Goal: Task Accomplishment & Management: Manage account settings

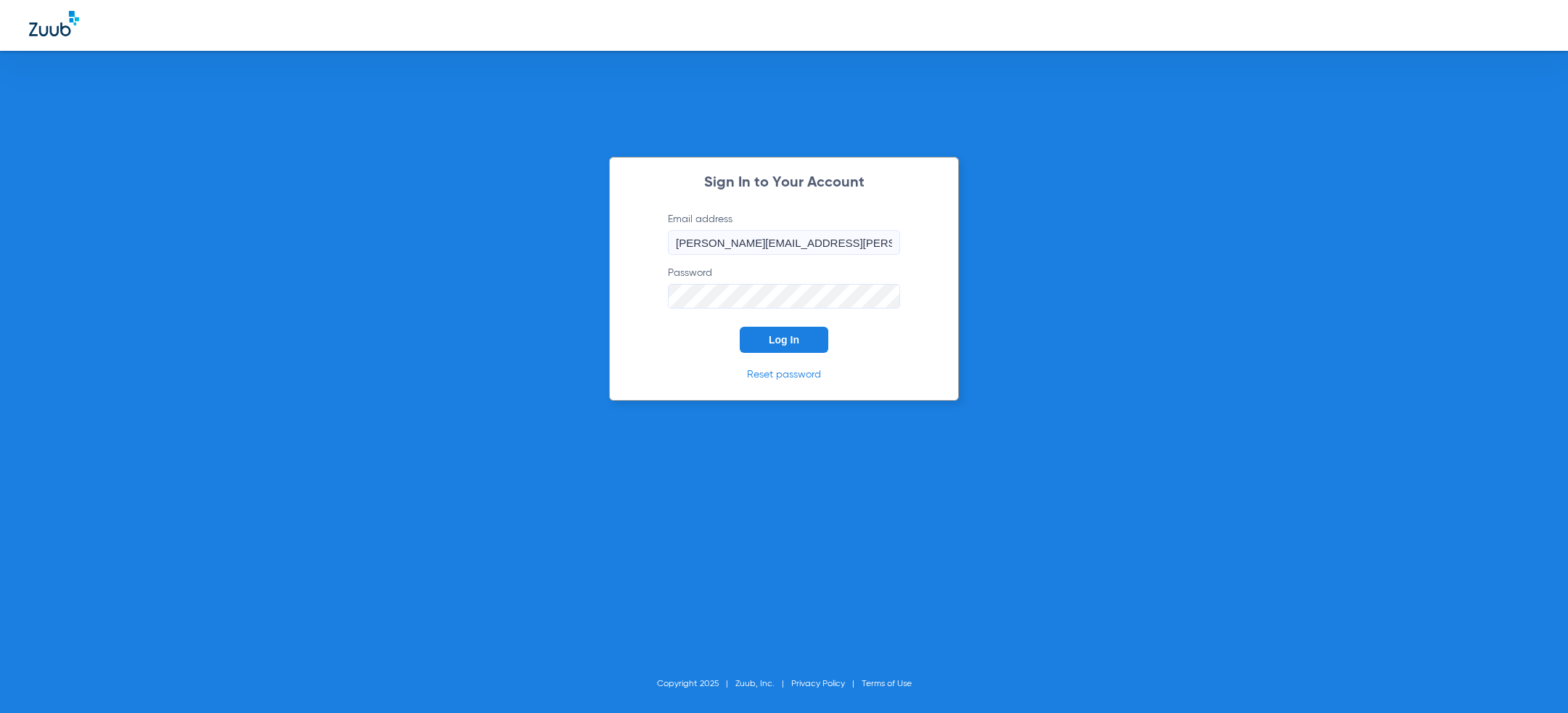
click at [774, 343] on span "Log In" at bounding box center [784, 340] width 30 height 12
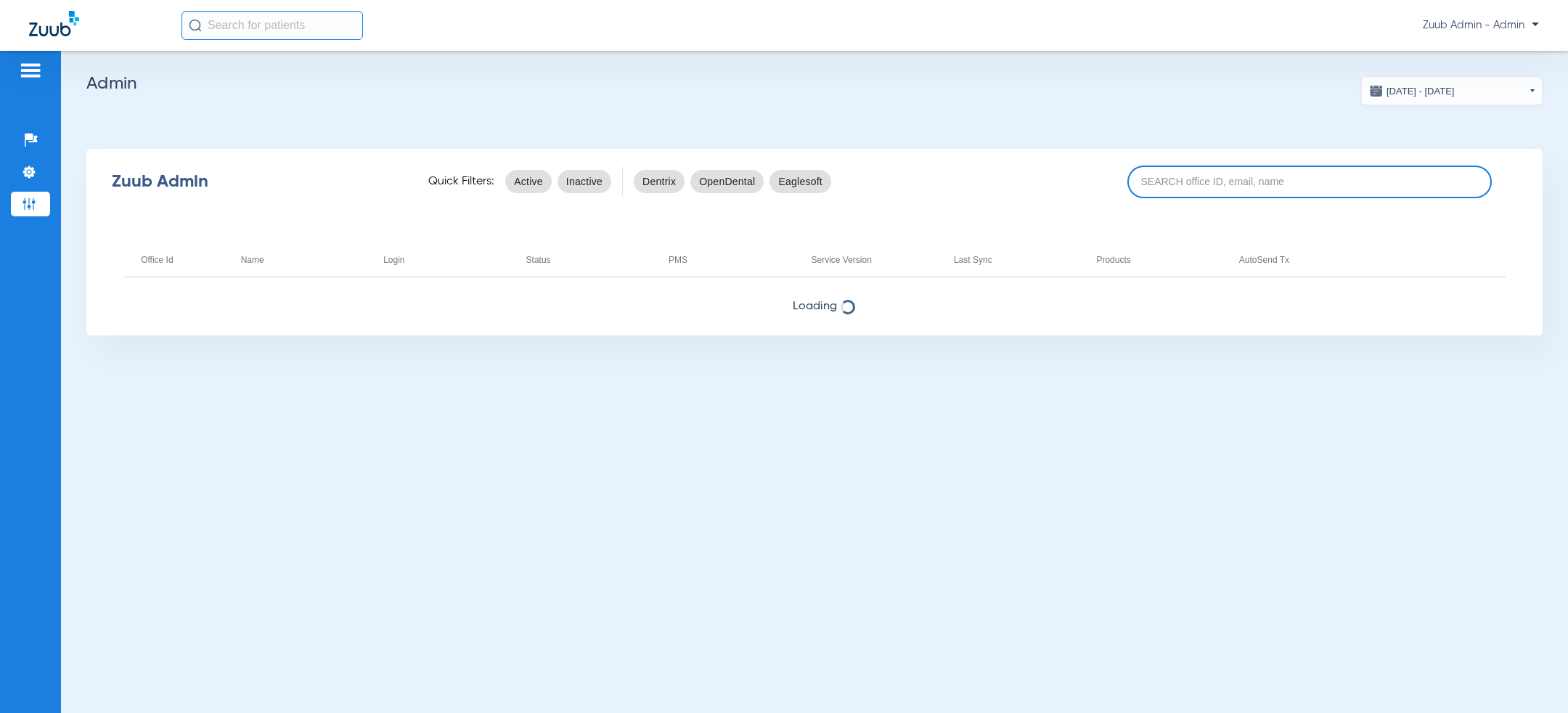
click at [1200, 191] on input at bounding box center [1309, 181] width 364 height 33
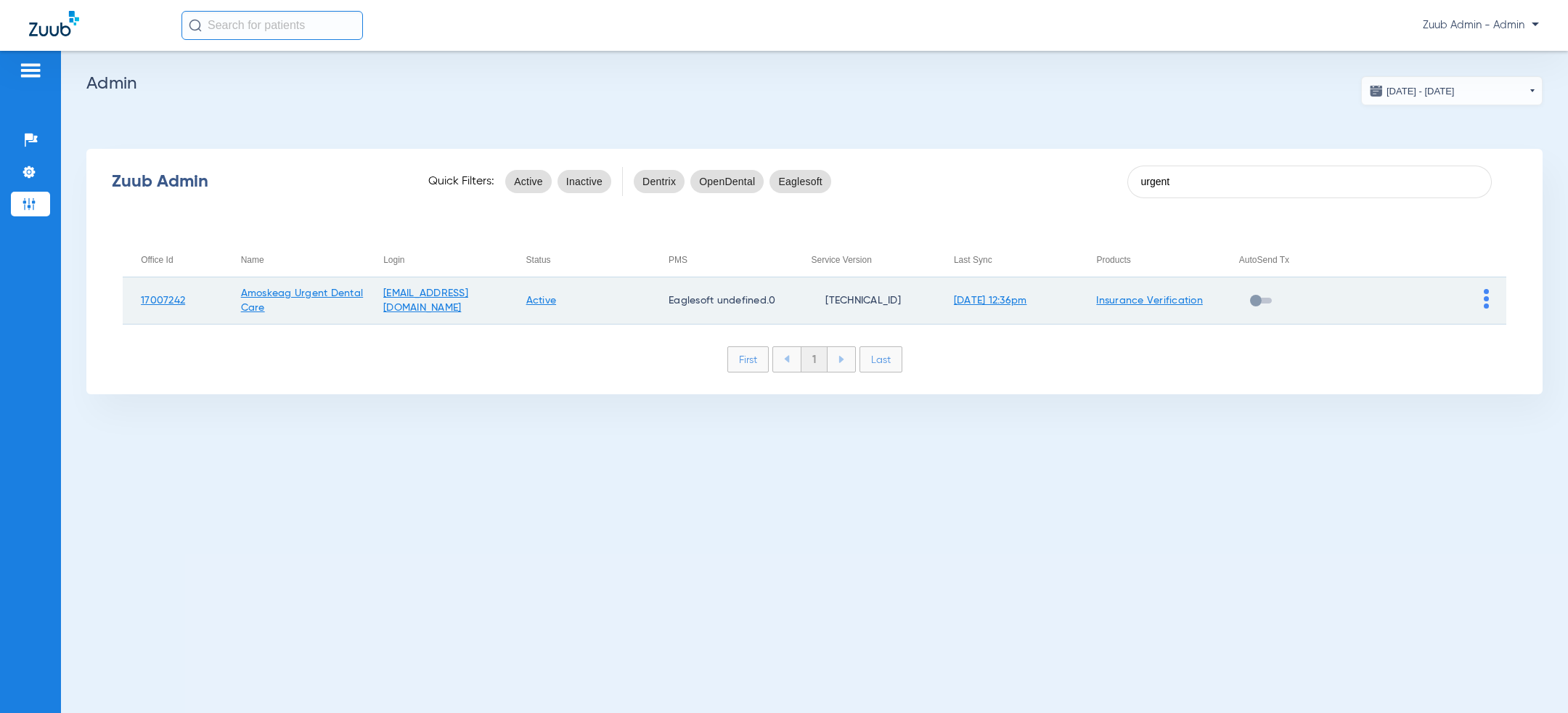
type input "urgent"
click at [1485, 296] on img at bounding box center [1486, 299] width 5 height 20
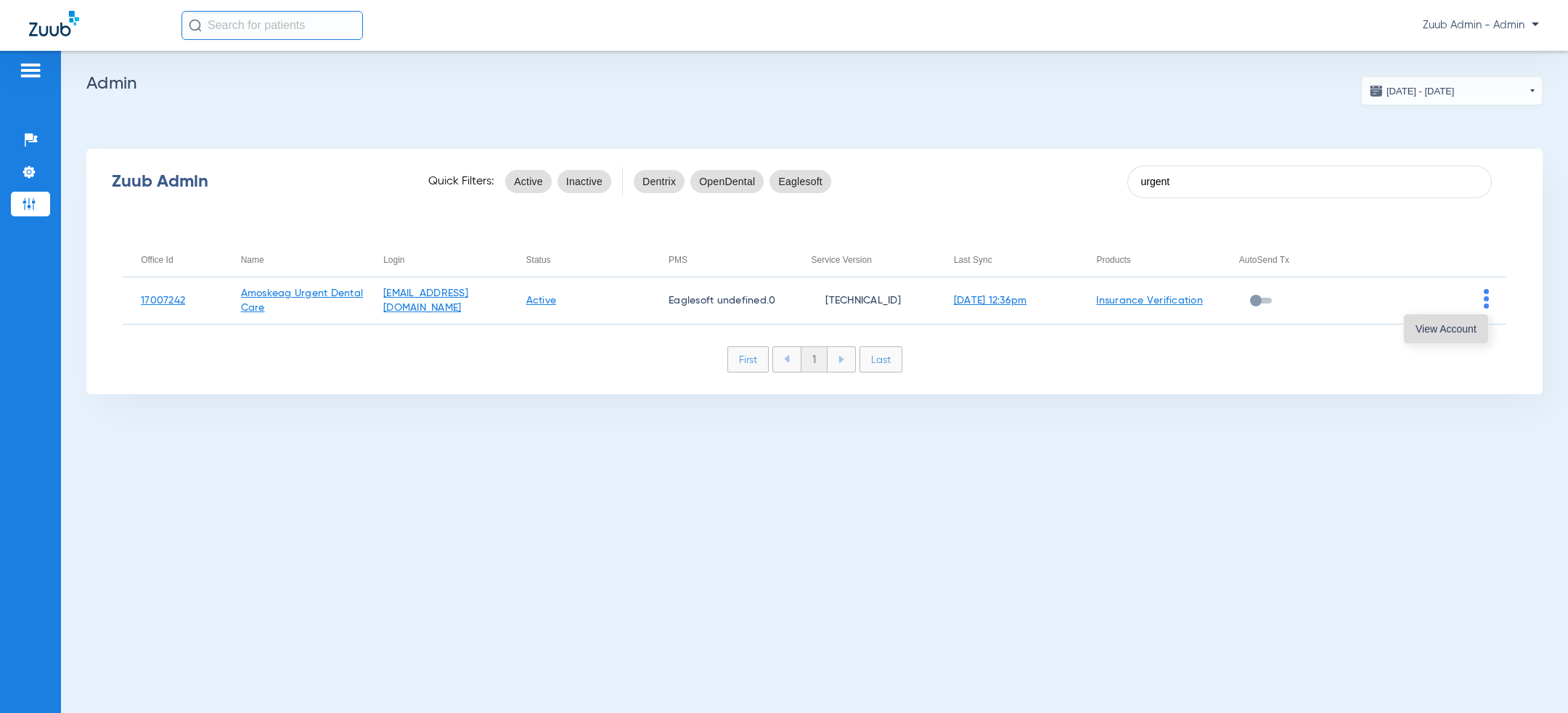
click at [1421, 330] on span "View Account" at bounding box center [1446, 329] width 61 height 10
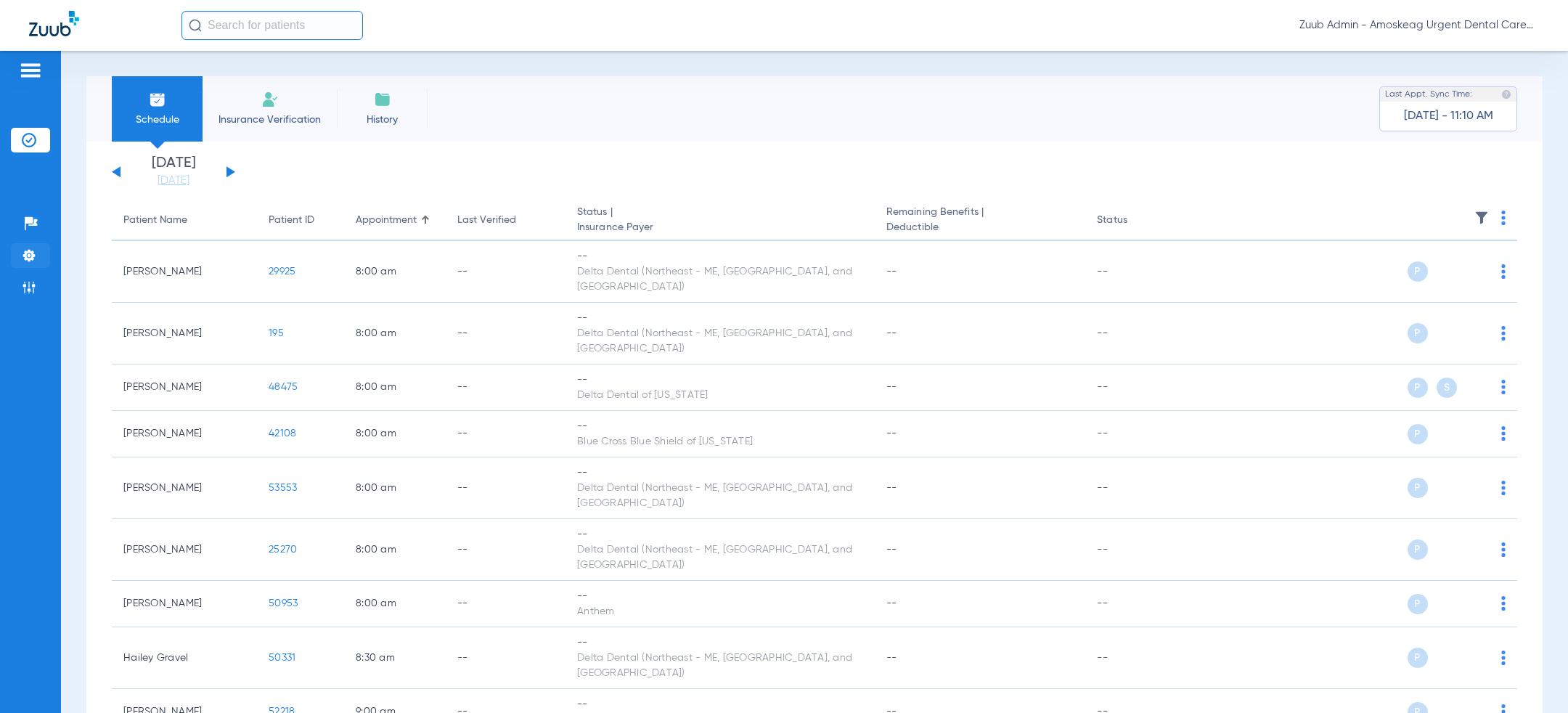
click at [36, 265] on li "Settings" at bounding box center [30, 255] width 39 height 25
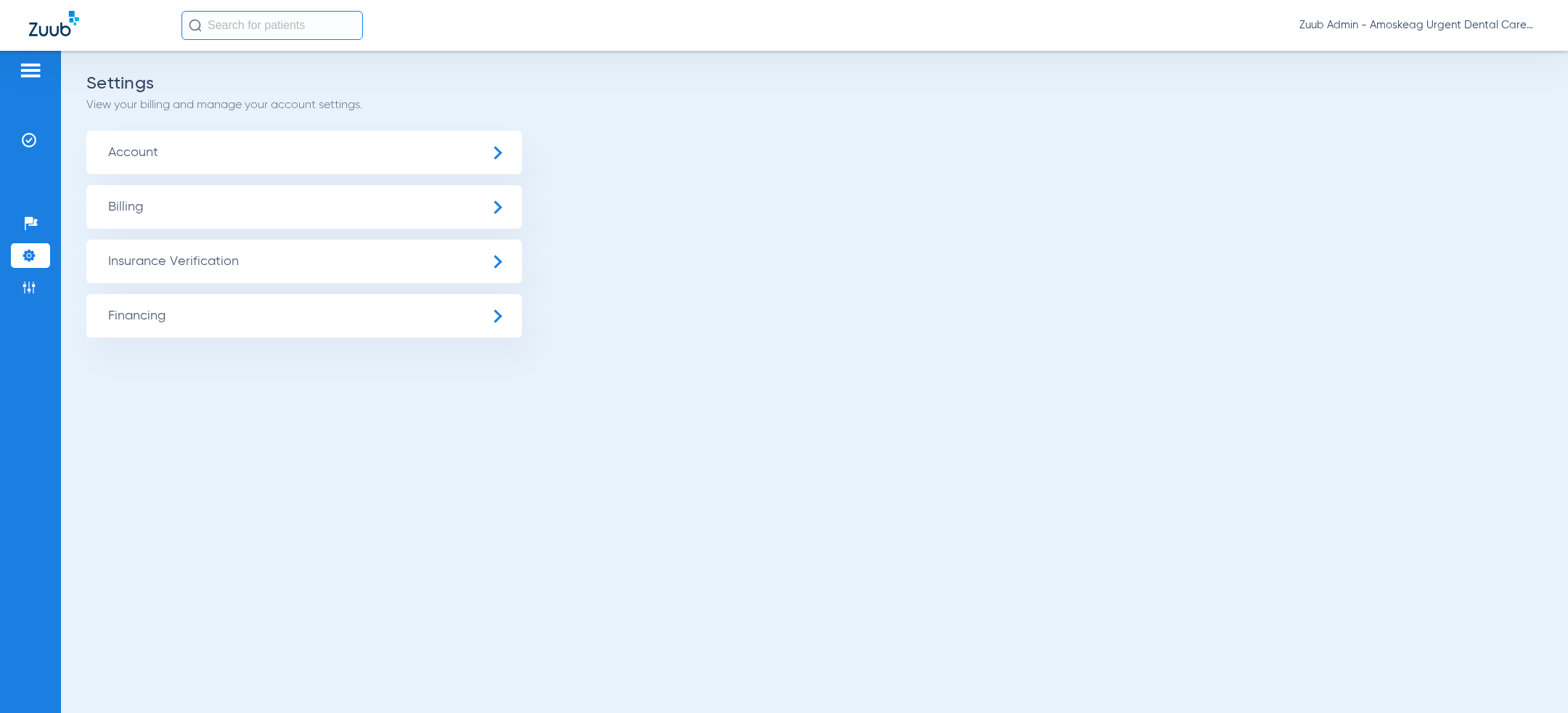
click at [227, 249] on span "Insurance Verification" at bounding box center [304, 261] width 435 height 44
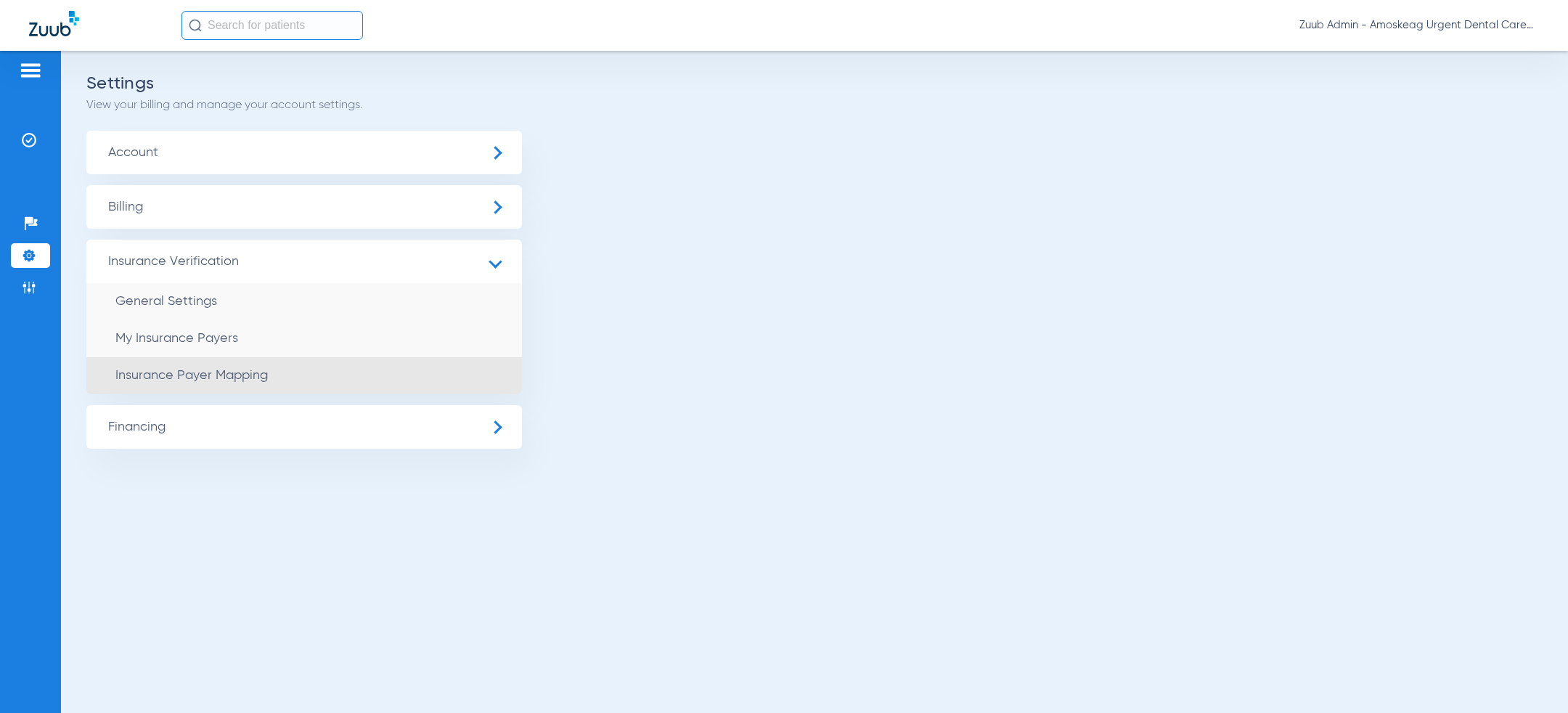
click at [248, 364] on li "Insurance Payer Mapping" at bounding box center [304, 376] width 435 height 37
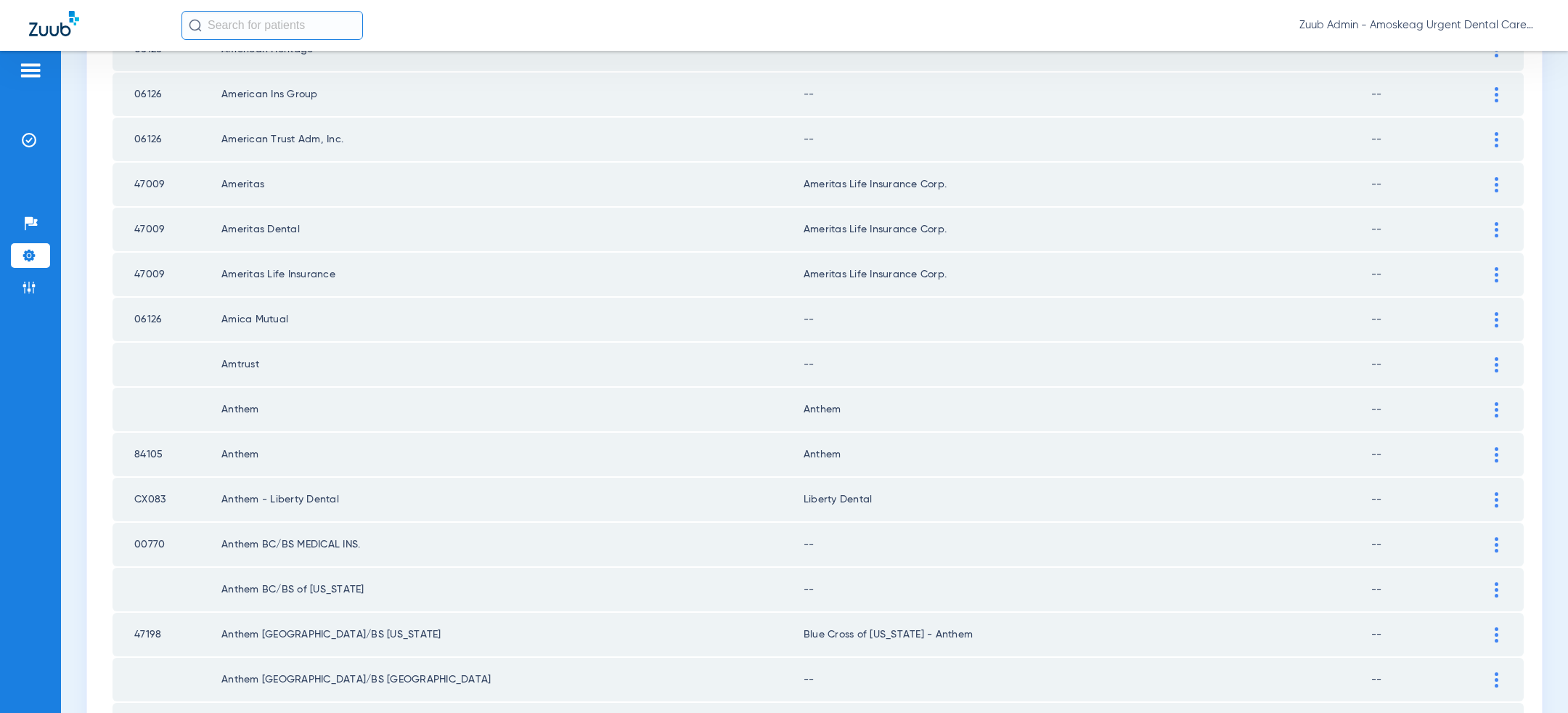
scroll to position [1892, 0]
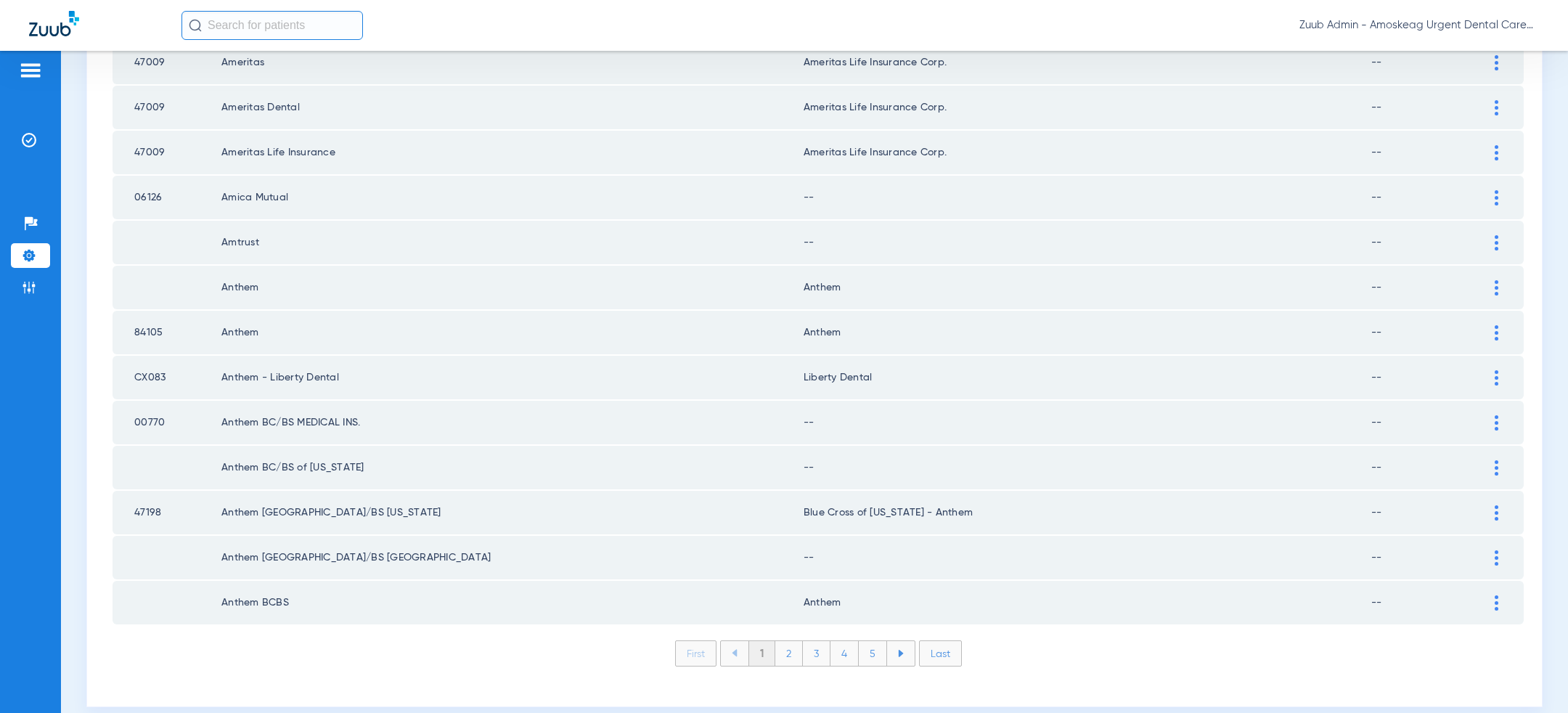
click at [947, 641] on li "Last" at bounding box center [940, 654] width 43 height 26
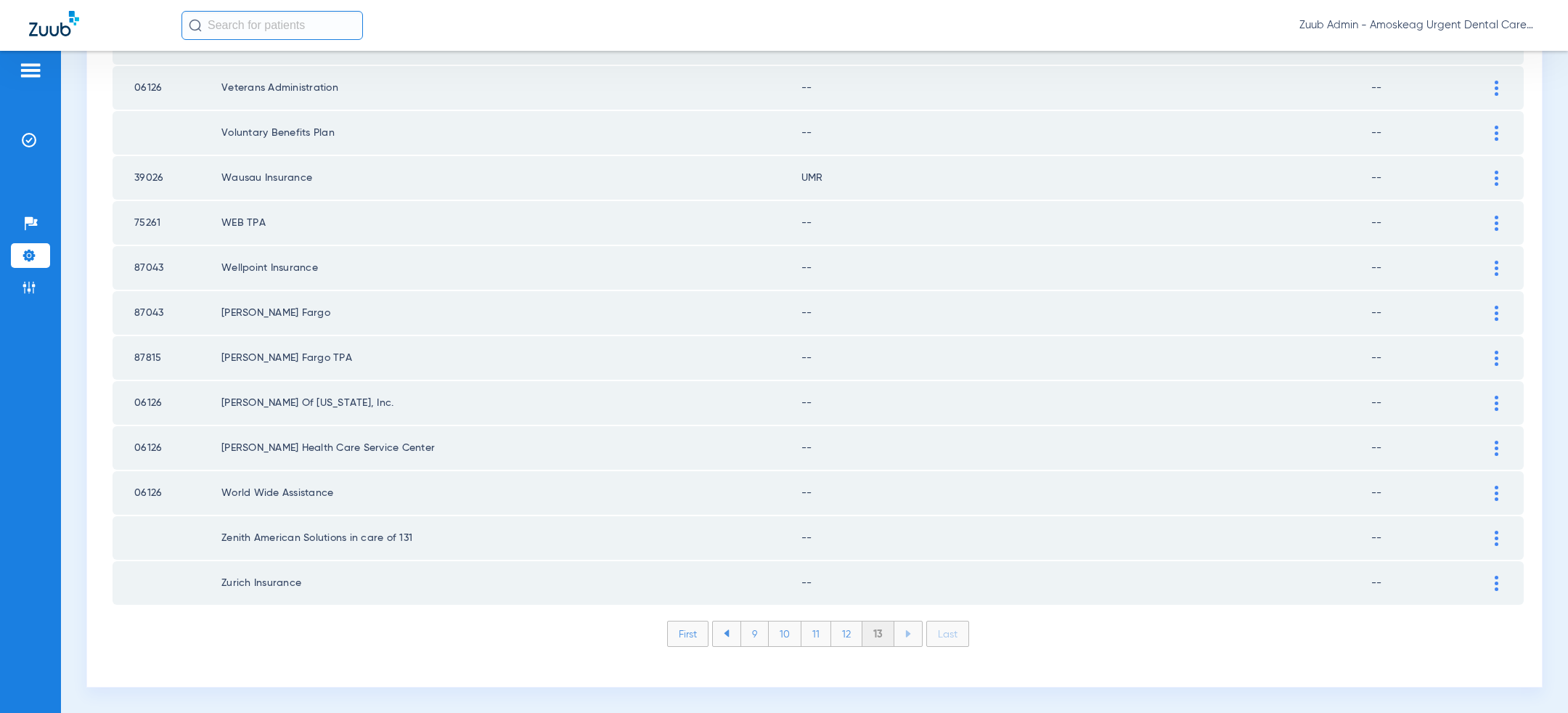
scroll to position [463, 0]
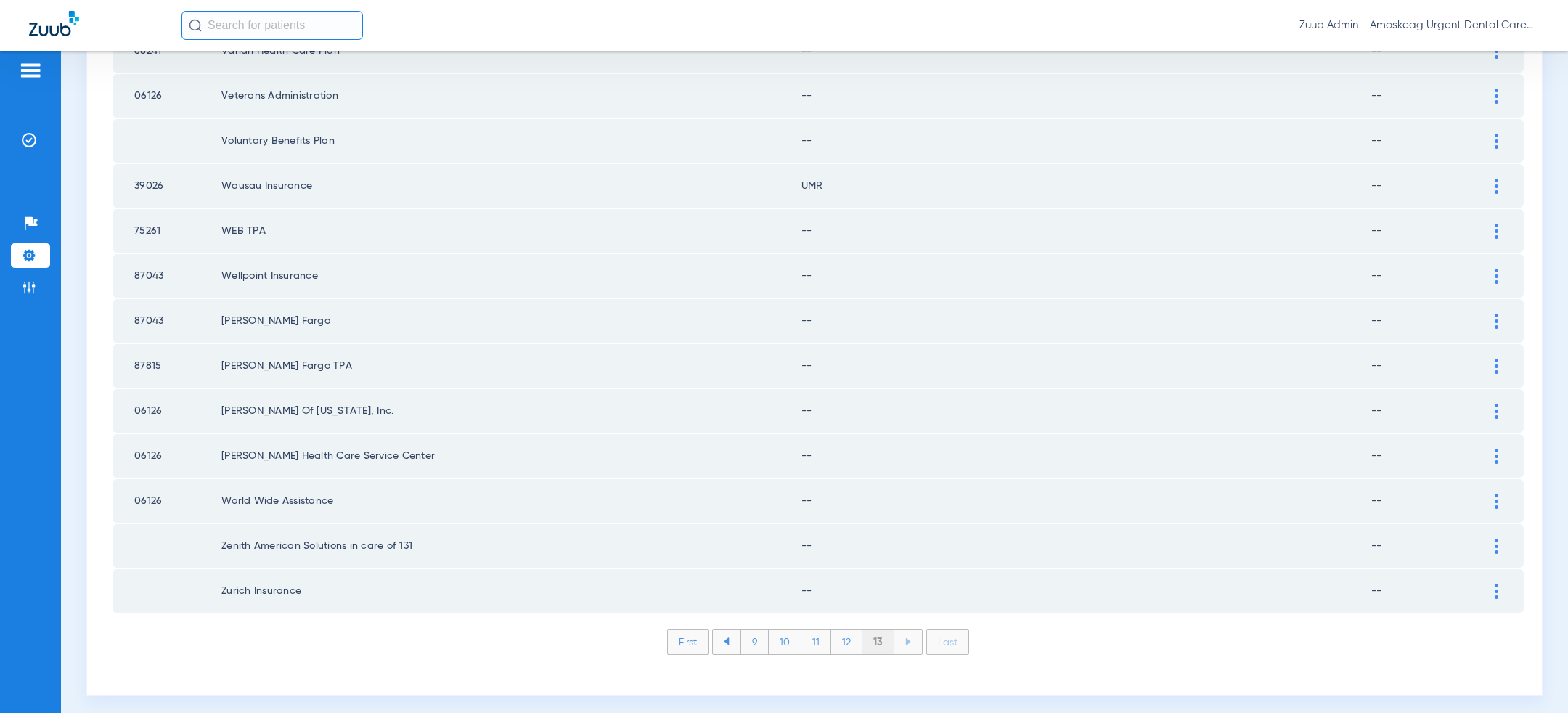
click at [687, 641] on li "First" at bounding box center [688, 642] width 42 height 26
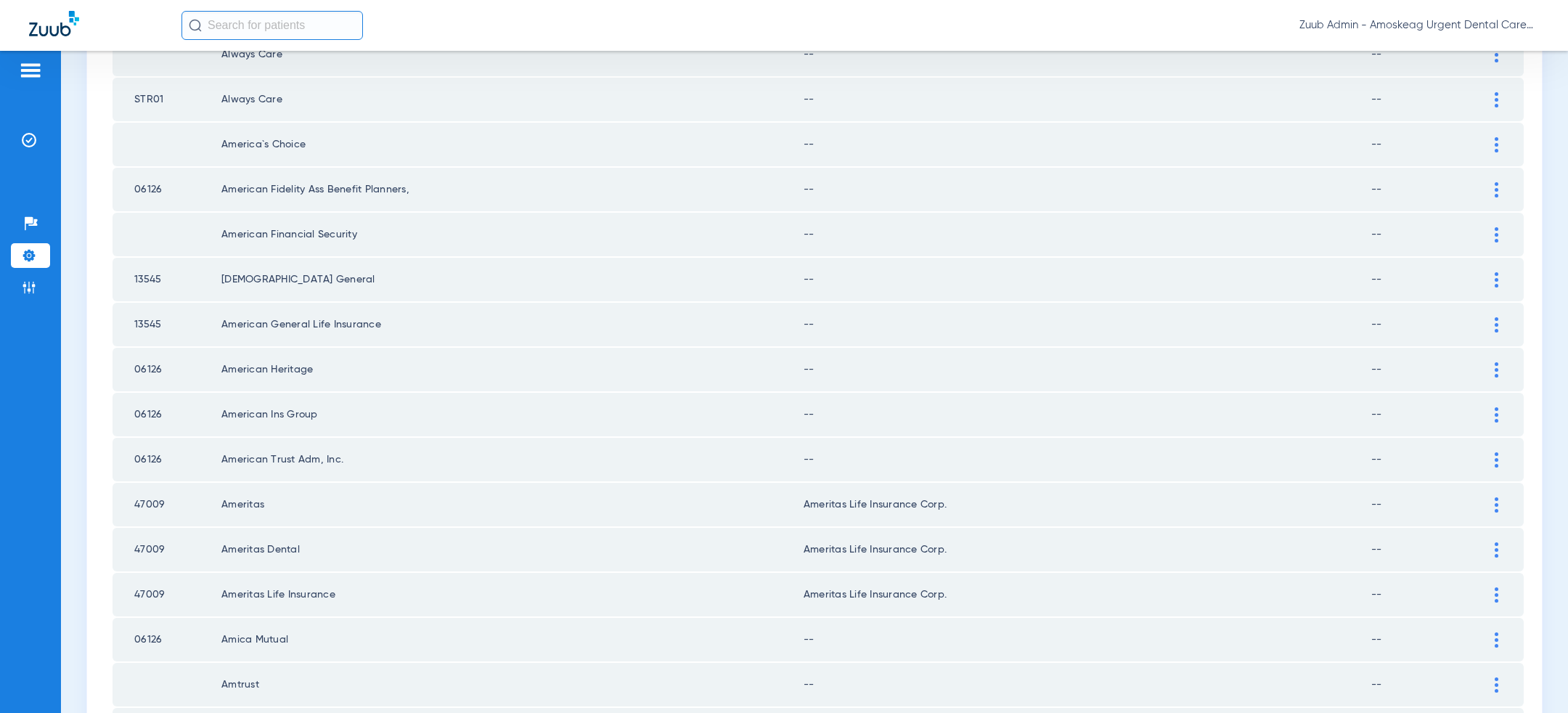
scroll to position [1892, 0]
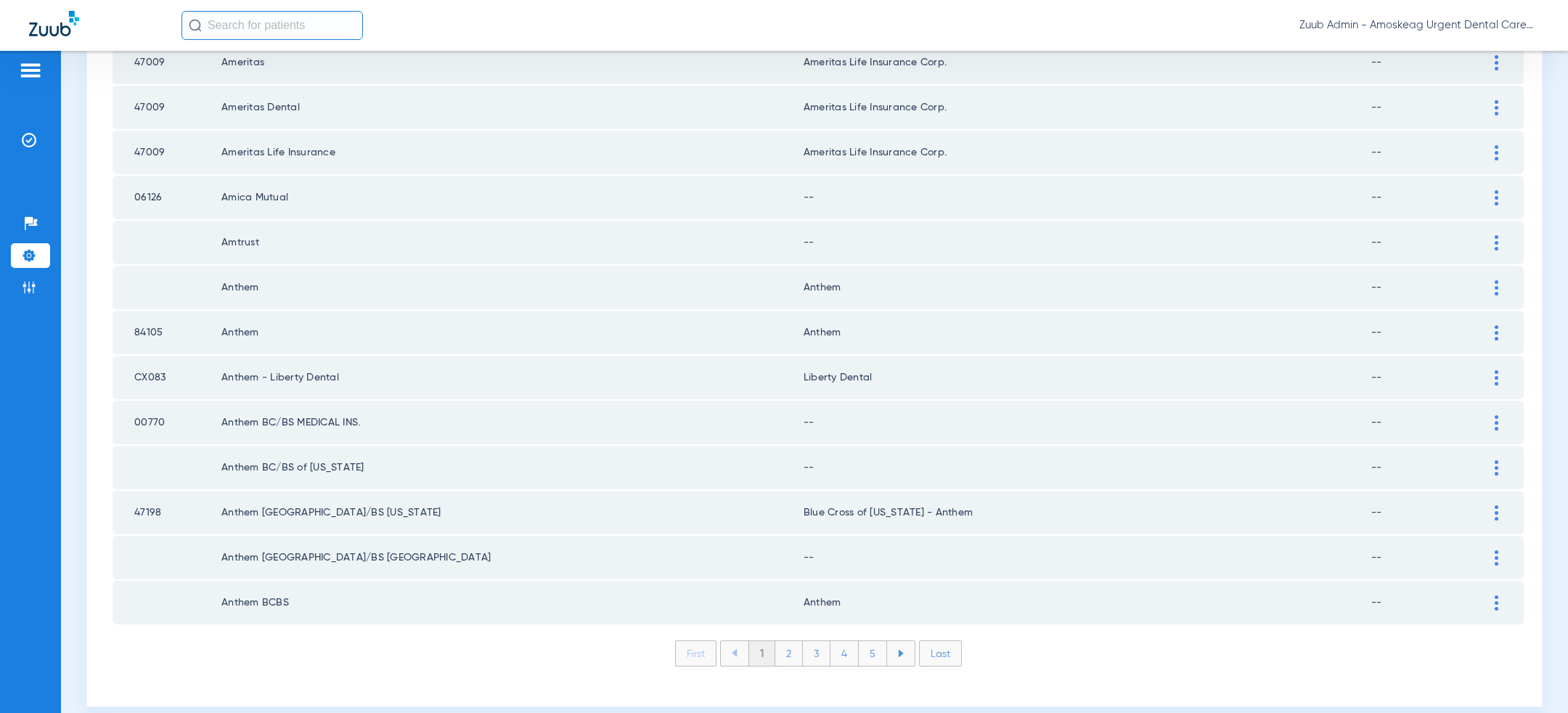
click at [943, 641] on li "Last" at bounding box center [940, 654] width 43 height 26
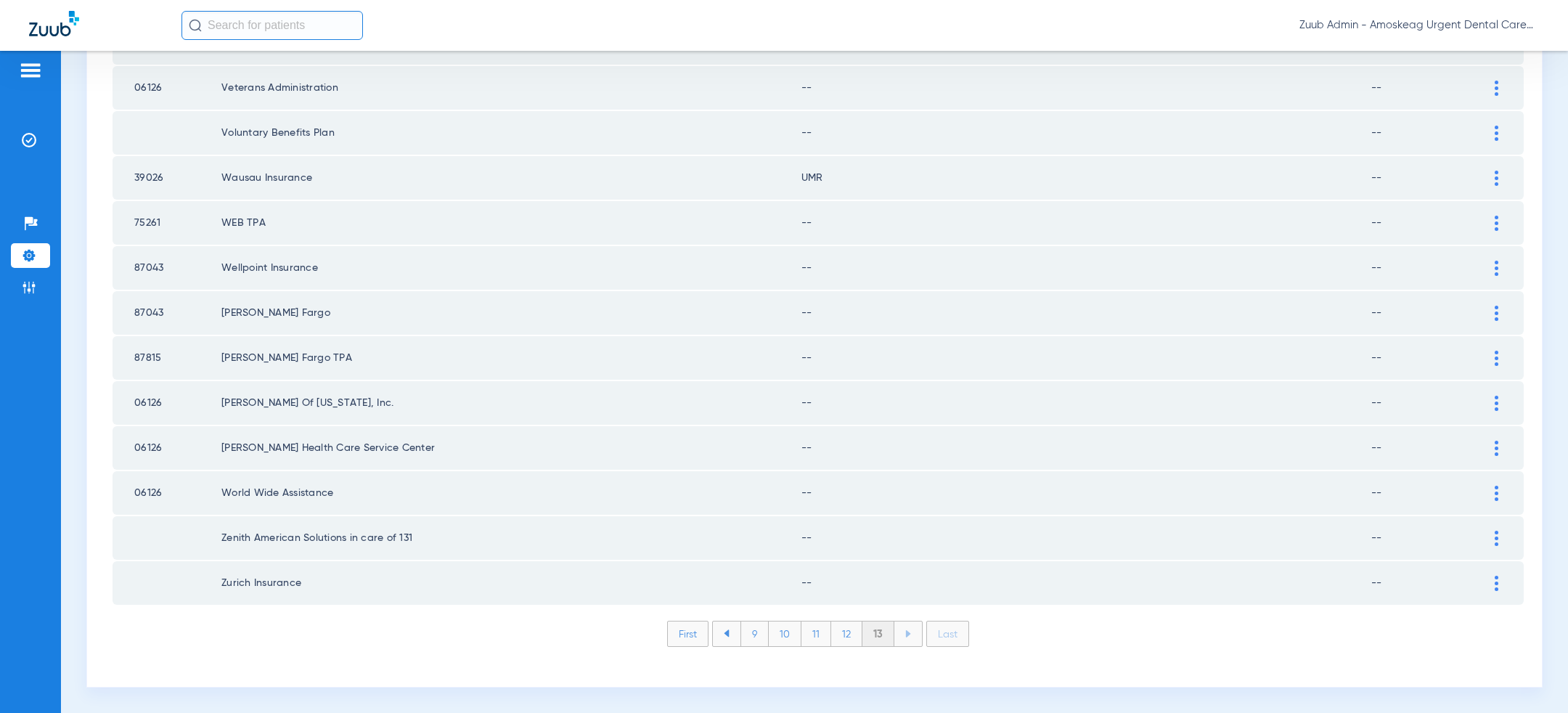
scroll to position [463, 0]
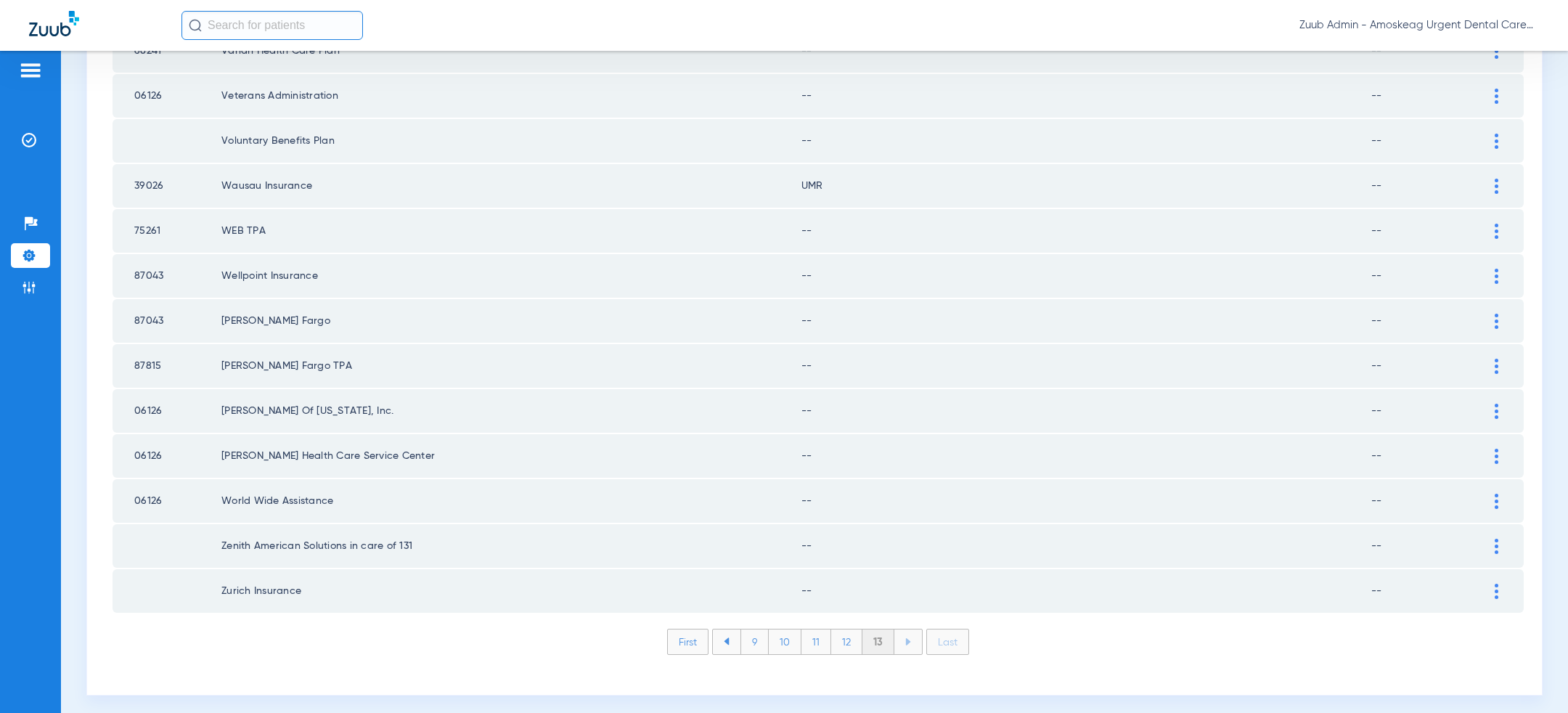
click at [692, 639] on li "First" at bounding box center [688, 642] width 42 height 26
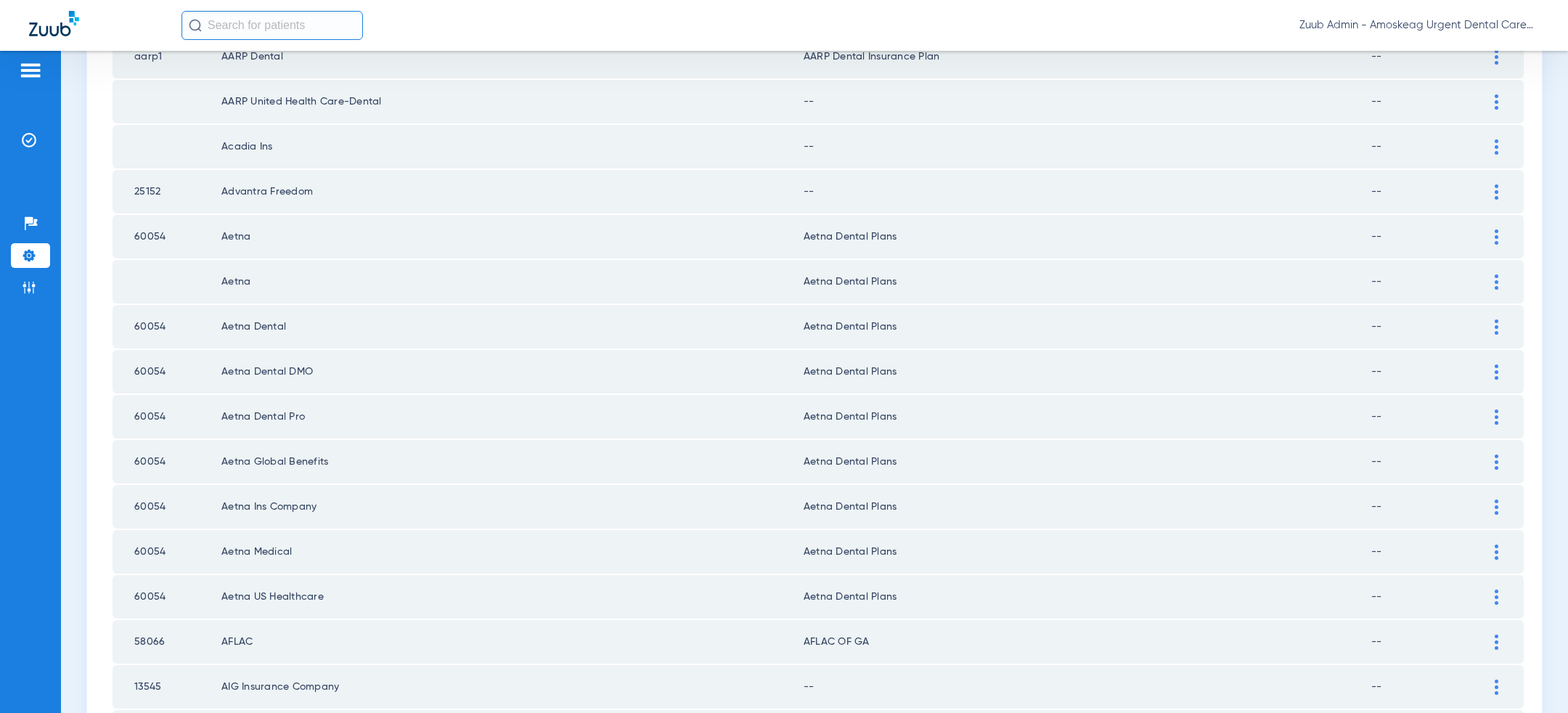
scroll to position [0, 0]
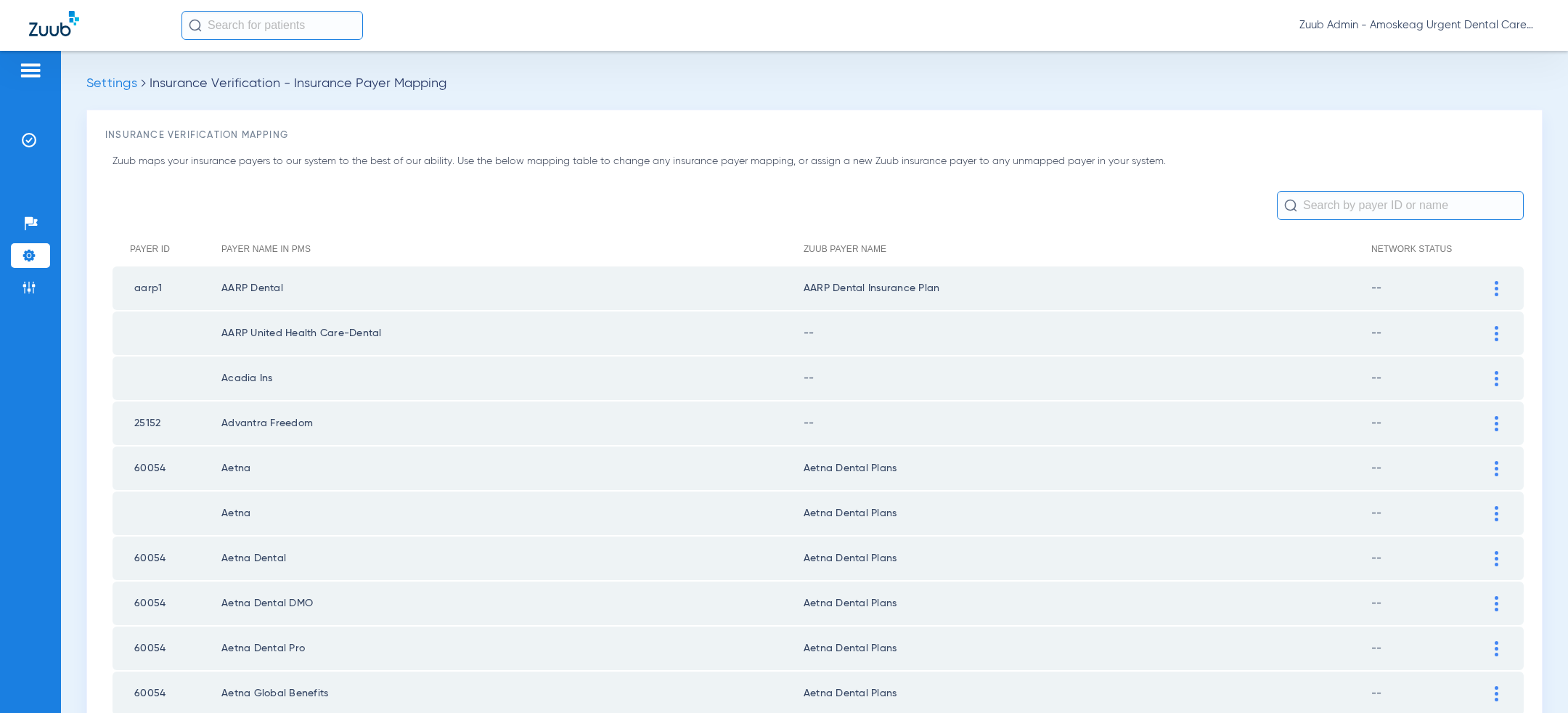
click at [1426, 21] on span "Zuub Admin - Amoskeag Urgent Dental Care" at bounding box center [1419, 26] width 240 height 14
click at [1481, 49] on span "Log out" at bounding box center [1496, 51] width 57 height 10
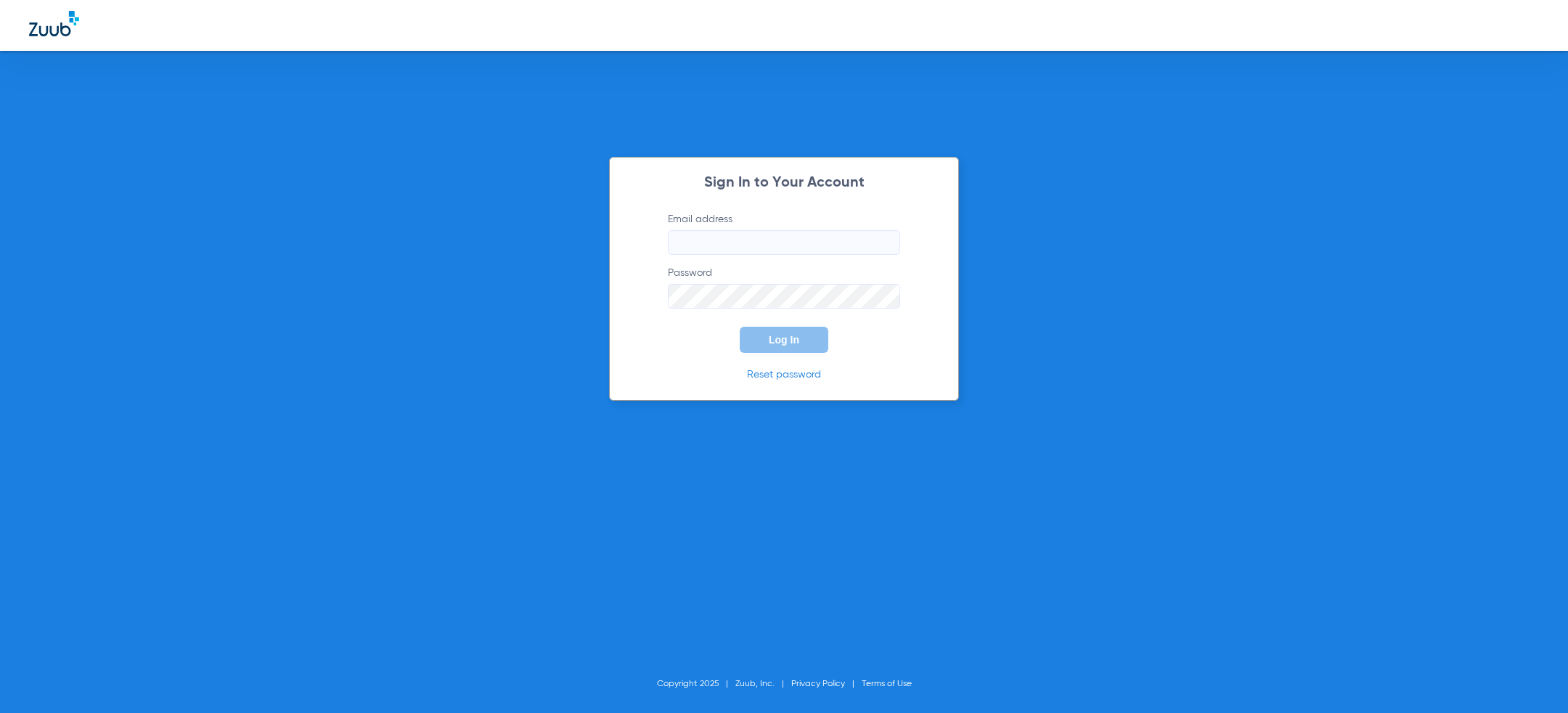
type input "[PERSON_NAME][EMAIL_ADDRESS][PERSON_NAME][DOMAIN_NAME]"
click at [545, 343] on div "Sign In to Your Account Email address [PERSON_NAME][EMAIL_ADDRESS][PERSON_NAME]…" at bounding box center [784, 356] width 1568 height 713
click at [487, 313] on div "Sign In to Your Account Email address [PERSON_NAME][EMAIL_ADDRESS][PERSON_NAME]…" at bounding box center [784, 356] width 1568 height 713
click at [582, 219] on div "Sign In to Your Account Email address [PERSON_NAME][EMAIL_ADDRESS][PERSON_NAME]…" at bounding box center [784, 356] width 1568 height 713
click at [791, 346] on button "Log In" at bounding box center [784, 340] width 89 height 26
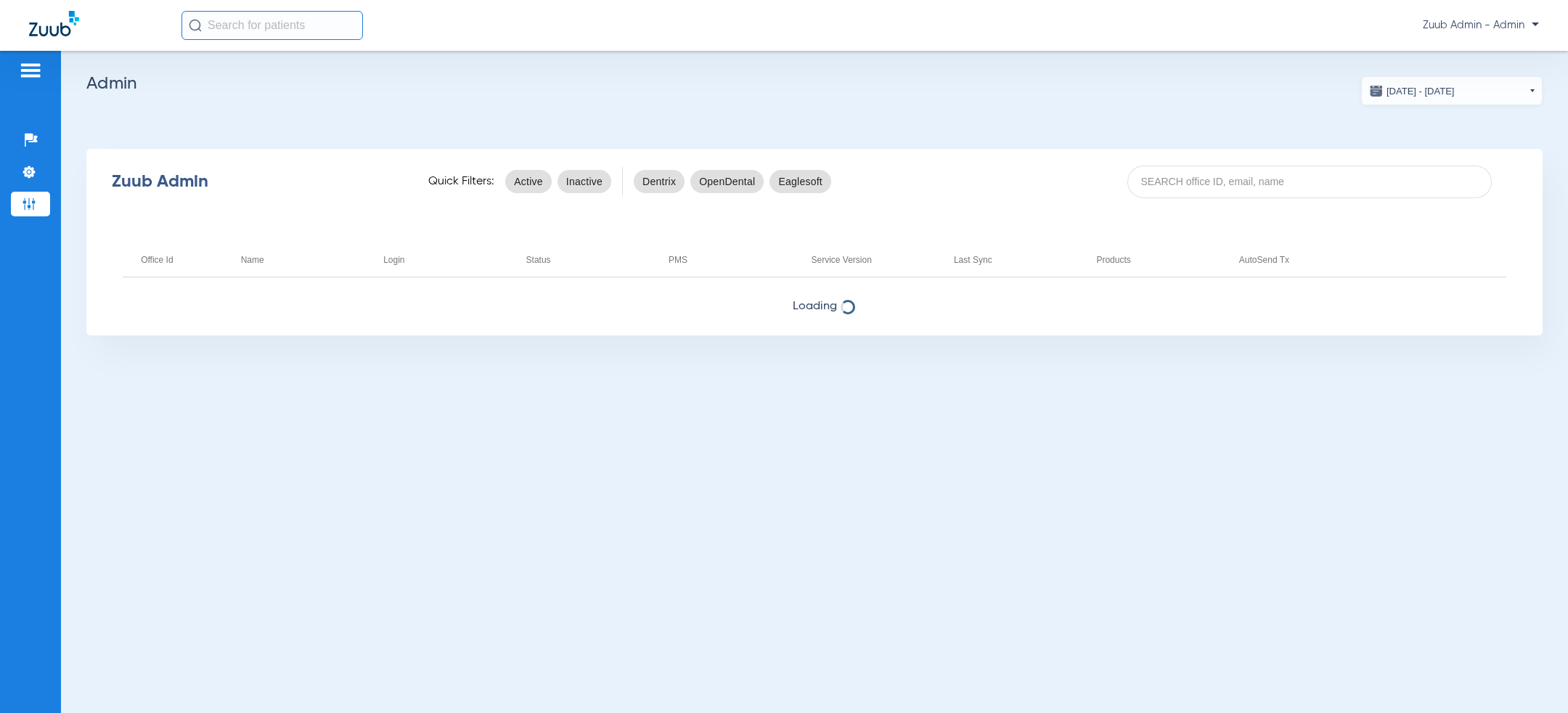
click at [1199, 94] on app-admin-dashboard "[DATE] - [DATE] [DATE] Su Mo Tu We Th Fr Sa 27 28 29 30 31 1 2 3 4 5 6 7 8 9 10…" at bounding box center [814, 205] width 1456 height 259
